Goal: Transaction & Acquisition: Book appointment/travel/reservation

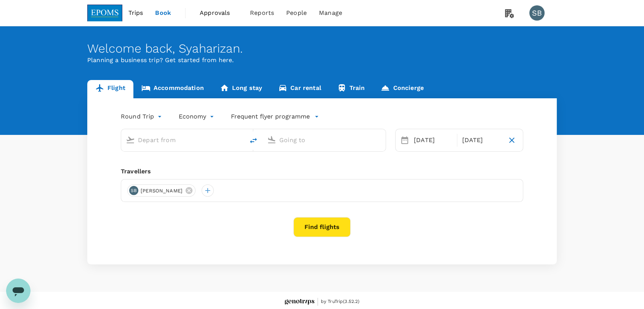
type input "Kuala Lumpur Intl ([GEOGRAPHIC_DATA])"
type input "Langkawi Intl (LGK)"
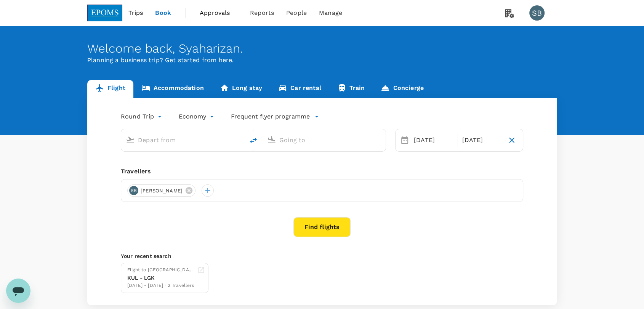
type input "Kuala Lumpur Intl ([GEOGRAPHIC_DATA])"
type input "Langkawi Intl (LGK)"
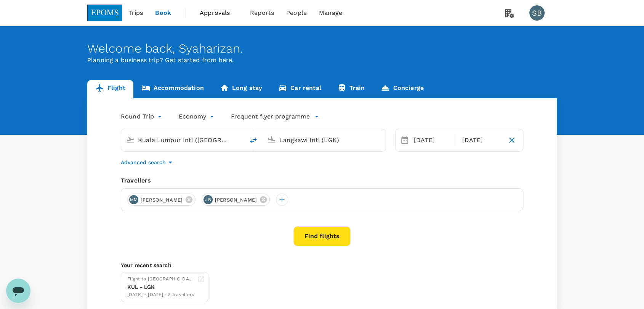
click at [267, 197] on icon at bounding box center [263, 199] width 7 height 7
click at [193, 201] on icon at bounding box center [189, 200] width 8 height 8
click at [135, 198] on div at bounding box center [133, 200] width 12 height 12
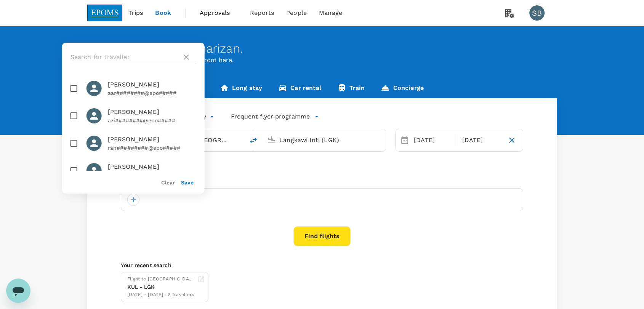
click at [74, 87] on input "checkbox" at bounding box center [74, 88] width 16 height 16
checkbox input "true"
click at [190, 183] on button "Save" at bounding box center [187, 183] width 13 height 6
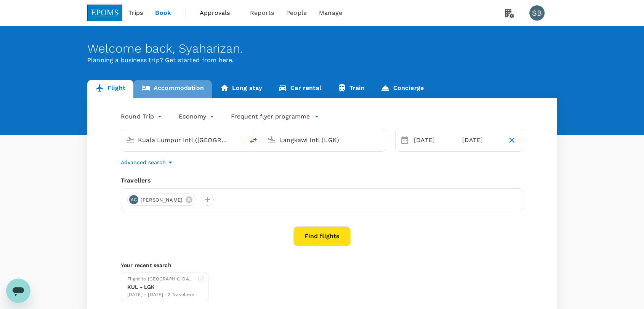
click at [169, 85] on link "Accommodation" at bounding box center [172, 89] width 79 height 18
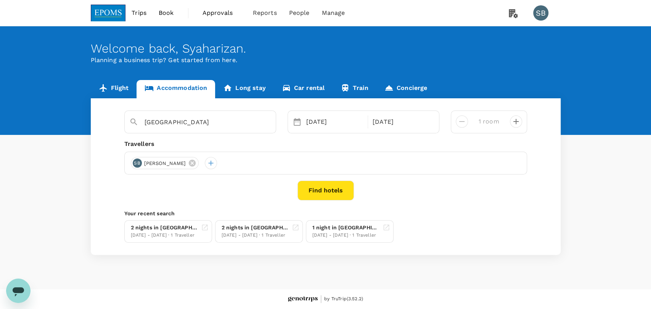
type input "[GEOGRAPHIC_DATA] [GEOGRAPHIC_DATA]"
